Goal: Transaction & Acquisition: Subscribe to service/newsletter

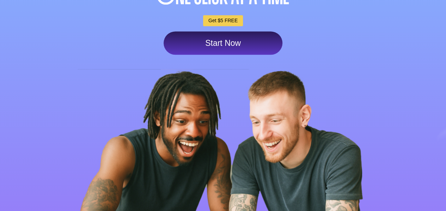
scroll to position [166, 0]
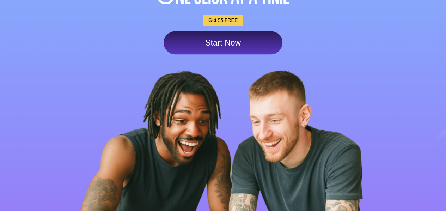
click at [217, 54] on link "Start Now" at bounding box center [223, 42] width 119 height 23
click at [216, 54] on link "Start Now" at bounding box center [223, 42] width 119 height 23
click at [214, 41] on link "Start Now" at bounding box center [223, 42] width 119 height 23
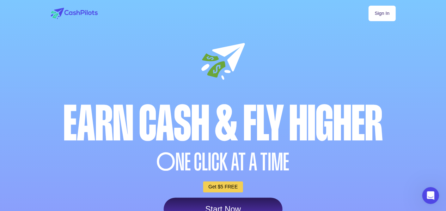
click at [395, 18] on link "Sign In" at bounding box center [381, 14] width 27 height 16
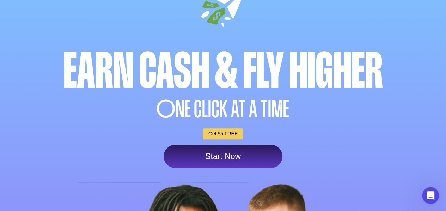
scroll to position [53, 0]
click at [220, 160] on link "Start Now" at bounding box center [223, 155] width 119 height 23
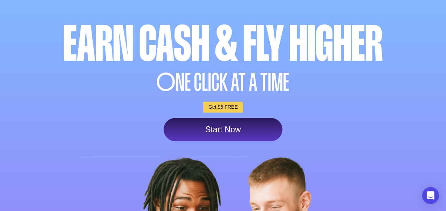
scroll to position [88, 0]
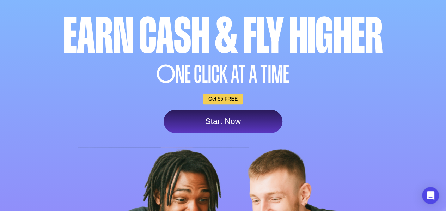
click at [243, 133] on link "Start Now" at bounding box center [223, 121] width 119 height 23
click at [218, 133] on link "Start Now" at bounding box center [223, 121] width 119 height 23
click at [225, 133] on link "Start Now" at bounding box center [223, 121] width 119 height 23
click at [226, 133] on link "Start Now" at bounding box center [223, 121] width 119 height 23
click at [221, 120] on link "Start Now" at bounding box center [223, 121] width 119 height 23
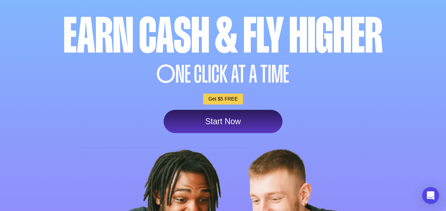
click at [241, 114] on link "Start Now" at bounding box center [223, 121] width 119 height 23
click at [225, 122] on link "Start Now" at bounding box center [223, 121] width 119 height 23
click at [221, 97] on link "Get $5 FREE" at bounding box center [223, 98] width 40 height 11
